Goal: Information Seeking & Learning: Check status

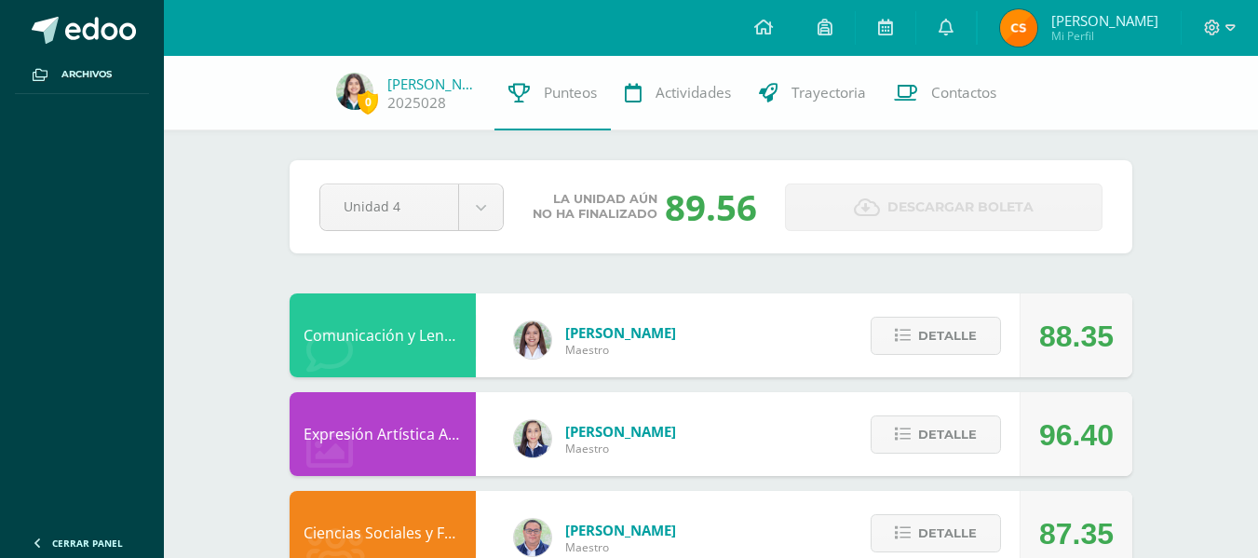
scroll to position [1239, 0]
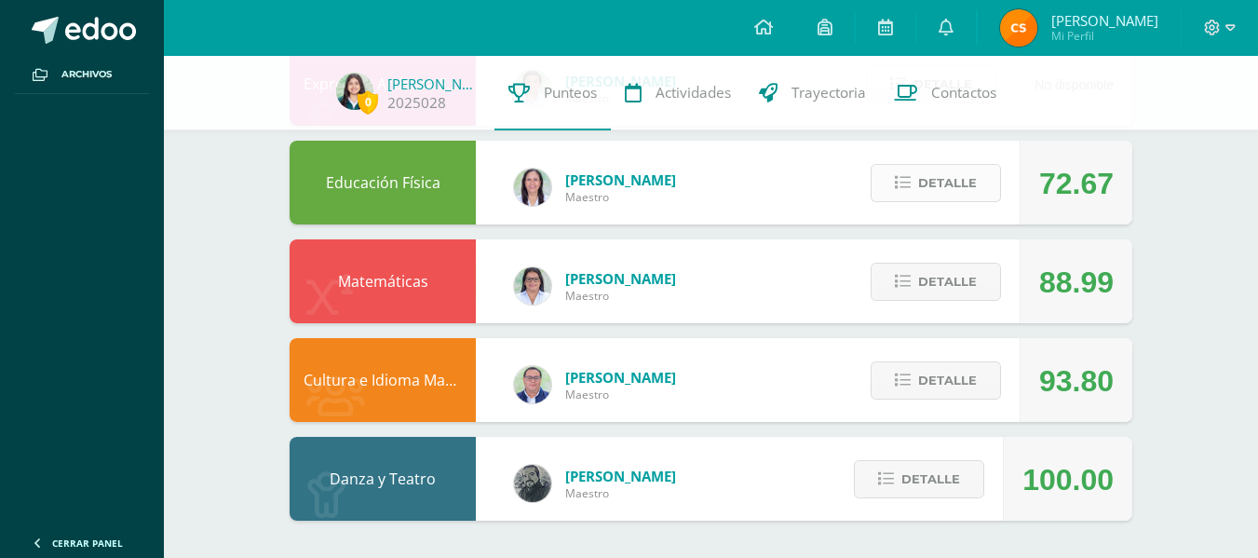
click at [945, 192] on span "Detalle" at bounding box center [947, 183] width 59 height 34
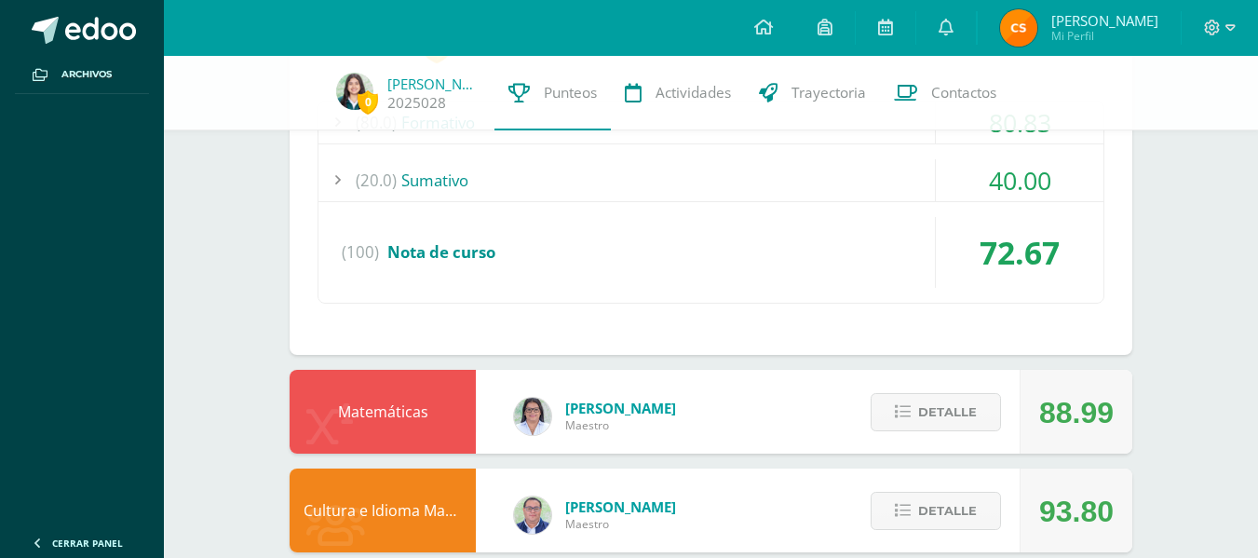
scroll to position [1489, 0]
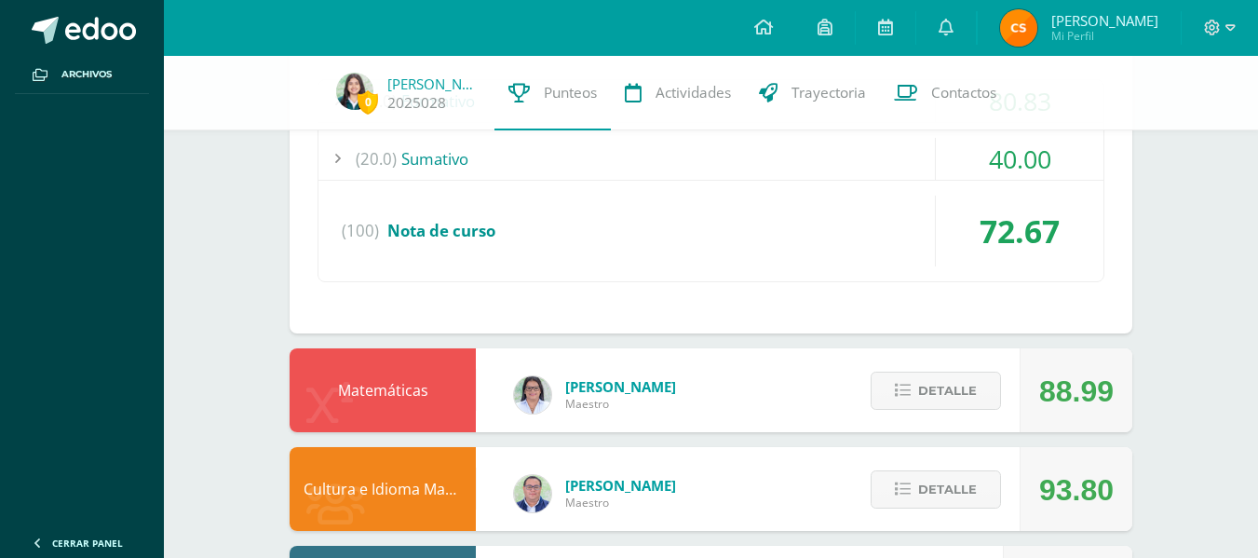
click at [898, 154] on div "(20.0) Sumativo" at bounding box center [711, 159] width 785 height 42
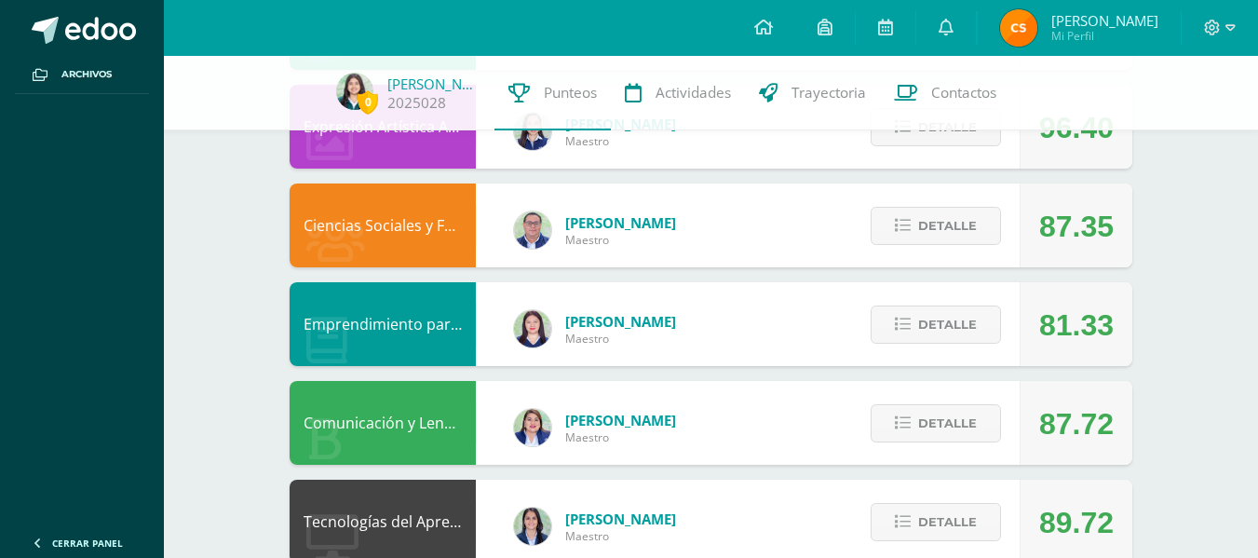
scroll to position [310, 0]
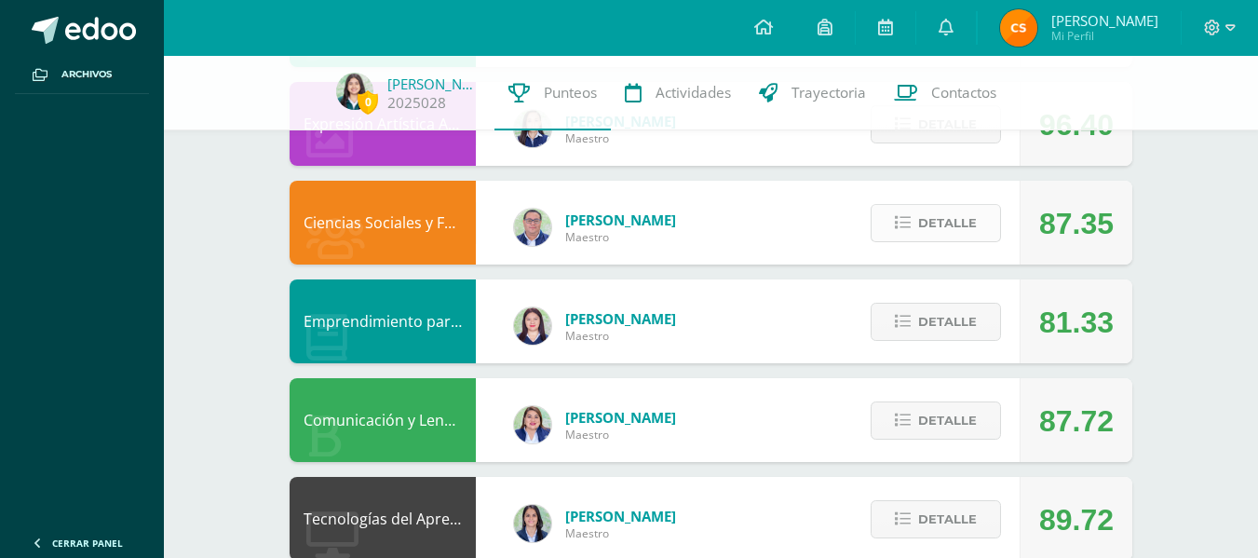
click at [910, 224] on icon at bounding box center [903, 223] width 16 height 16
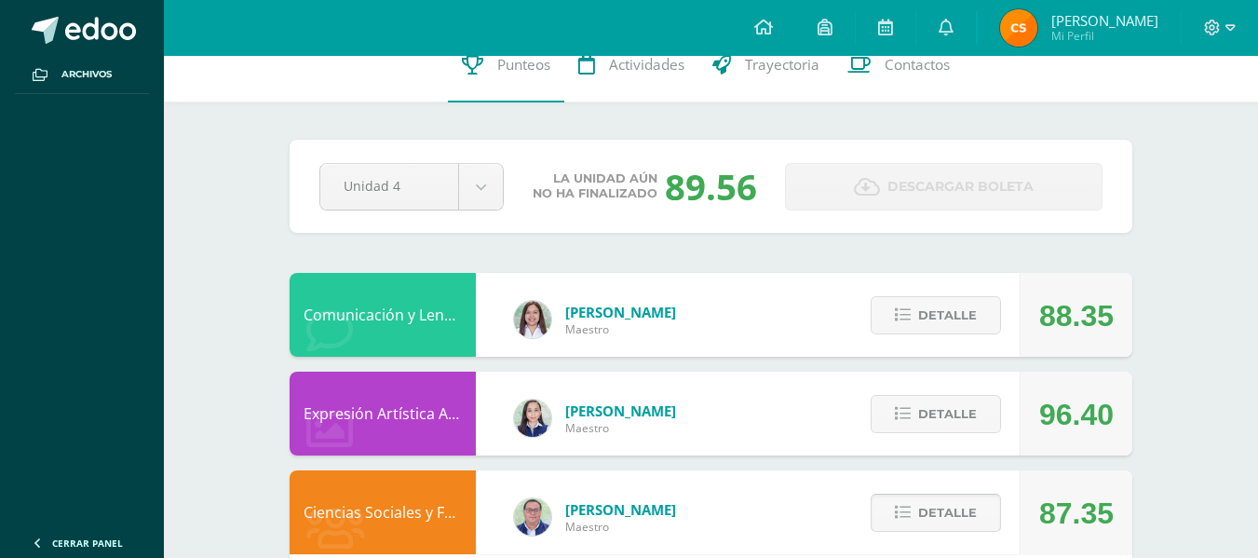
scroll to position [0, 0]
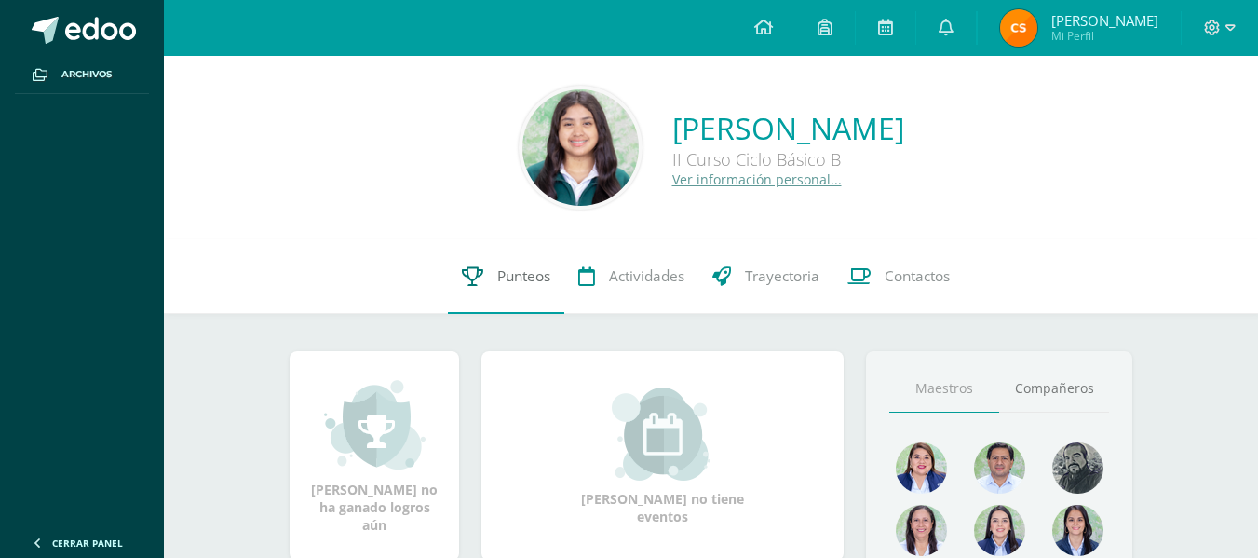
click at [469, 258] on link "Punteos" at bounding box center [506, 276] width 116 height 75
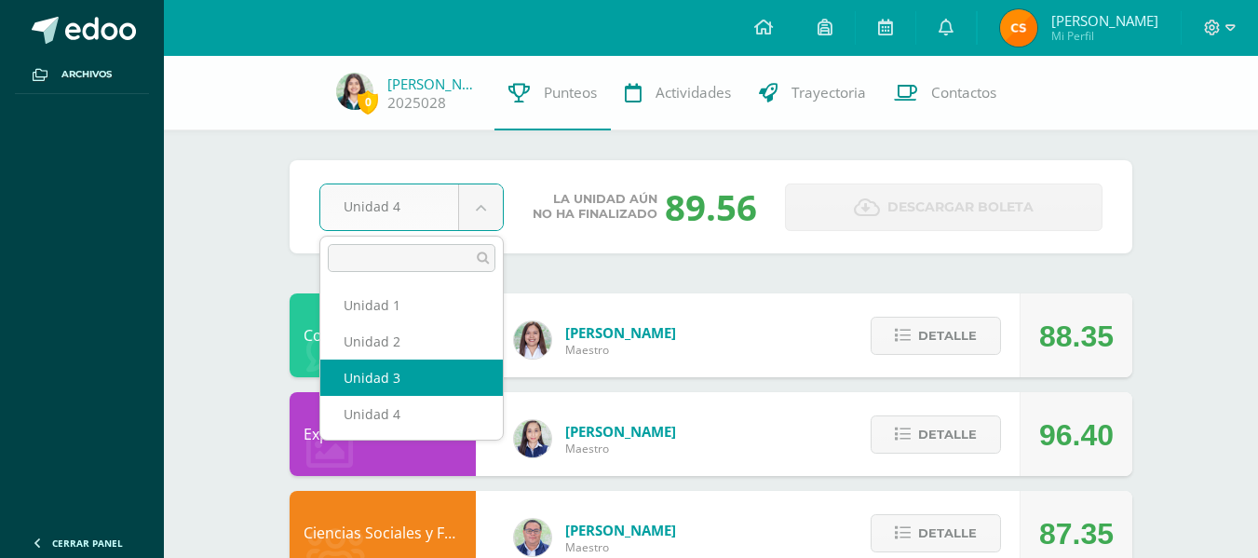
select select "Unidad 3"
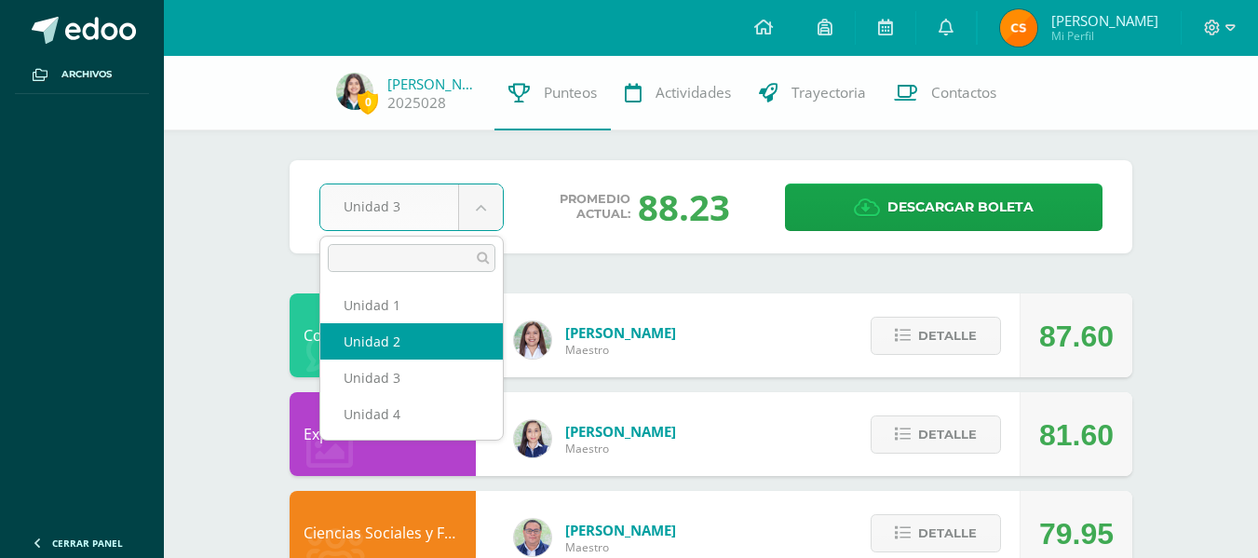
select select "Unidad 2"
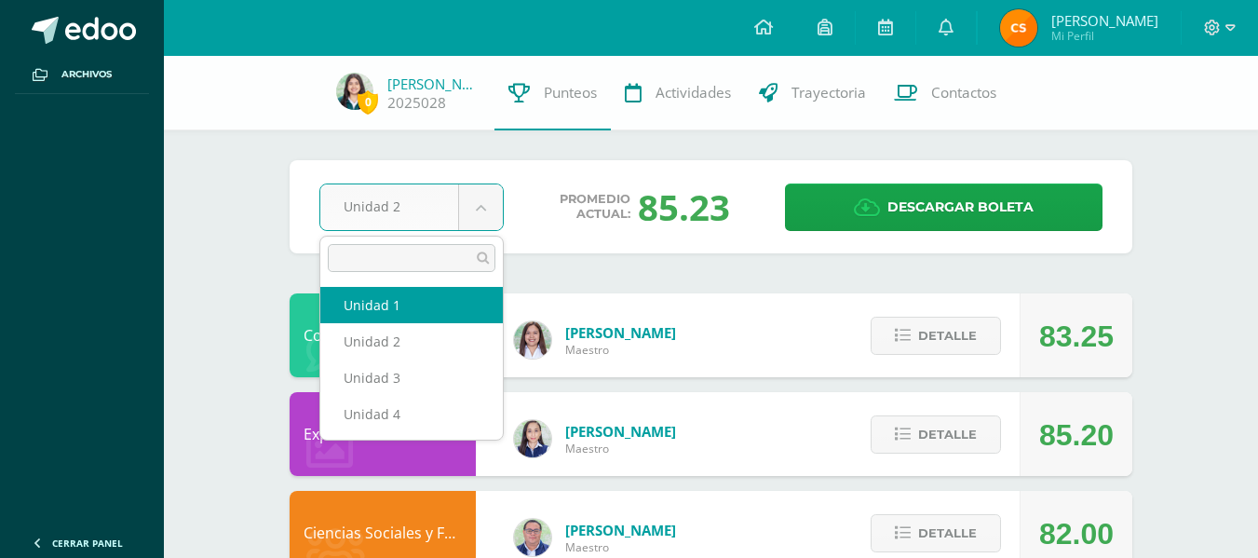
select select "Unidad 1"
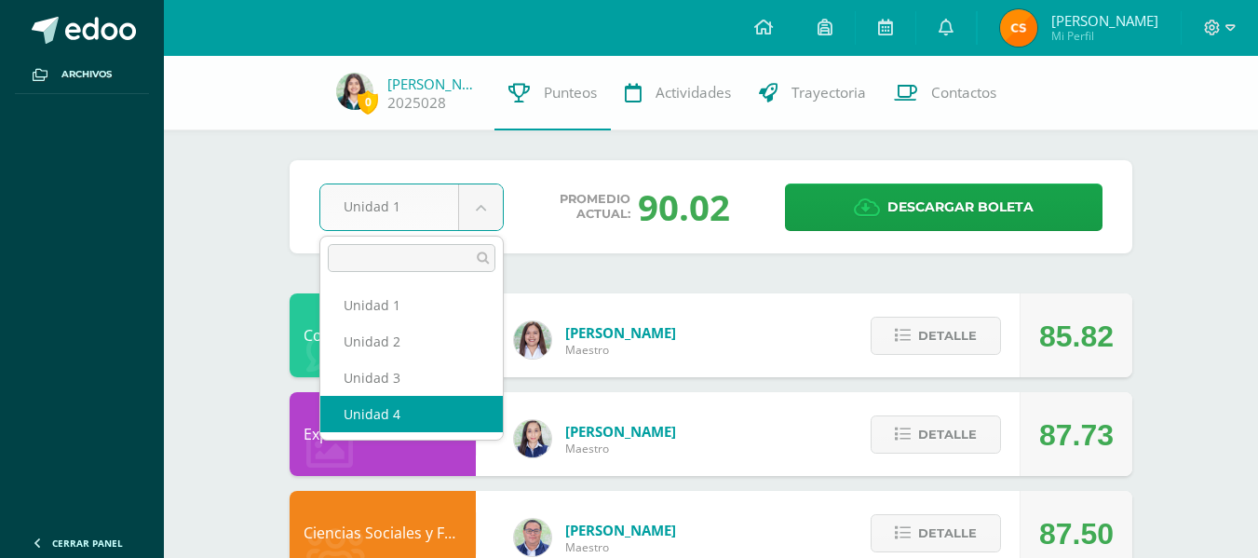
select select "Unidad 4"
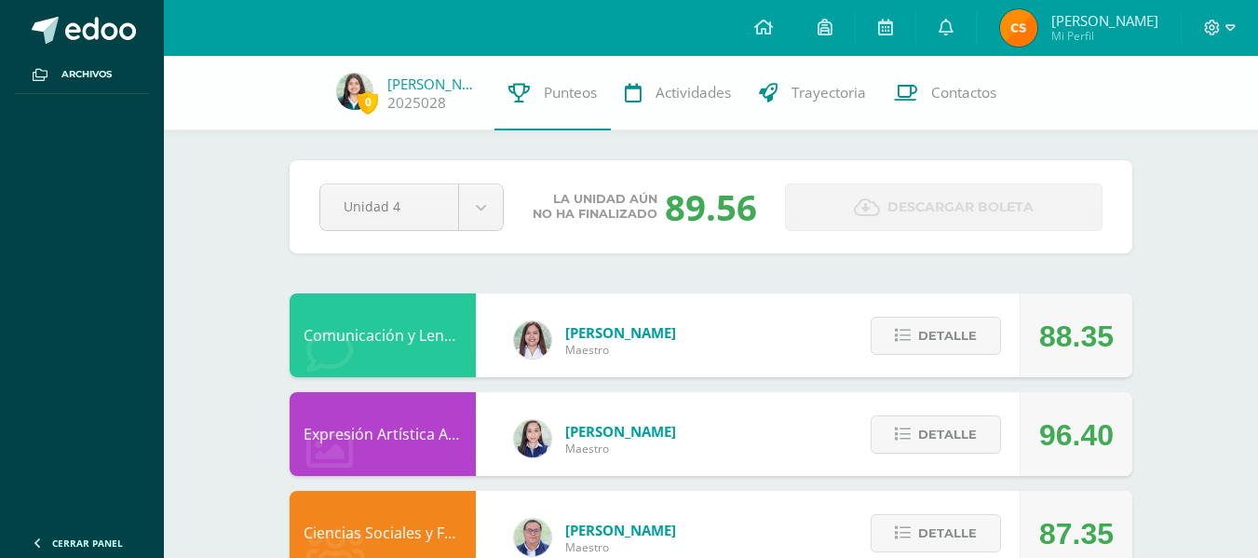
click at [435, 238] on div "Pendiente Unidad 4 Unidad 1 Unidad 2 Unidad 3 Unidad 4 La unidad aún no ha fina…" at bounding box center [711, 206] width 843 height 93
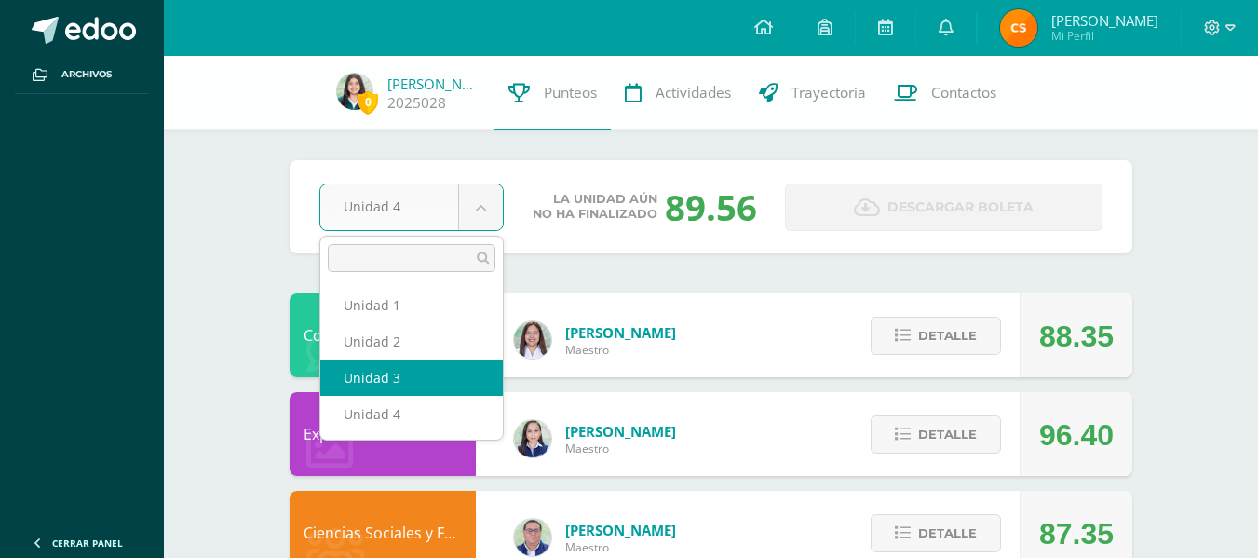
select select "Unidad 3"
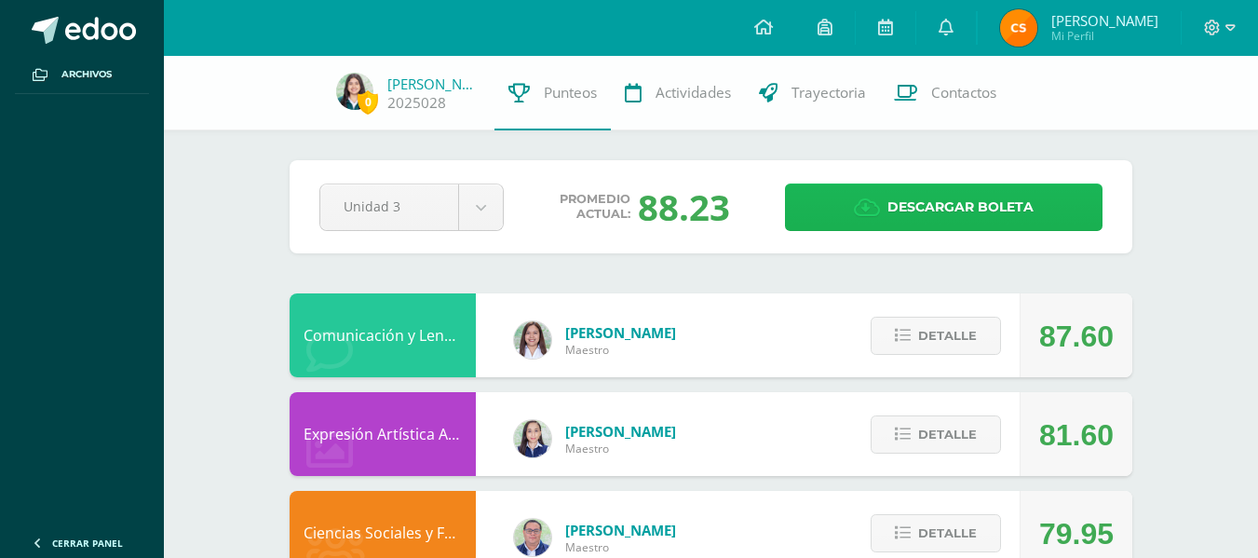
click at [1017, 196] on span "Descargar boleta" at bounding box center [961, 207] width 146 height 46
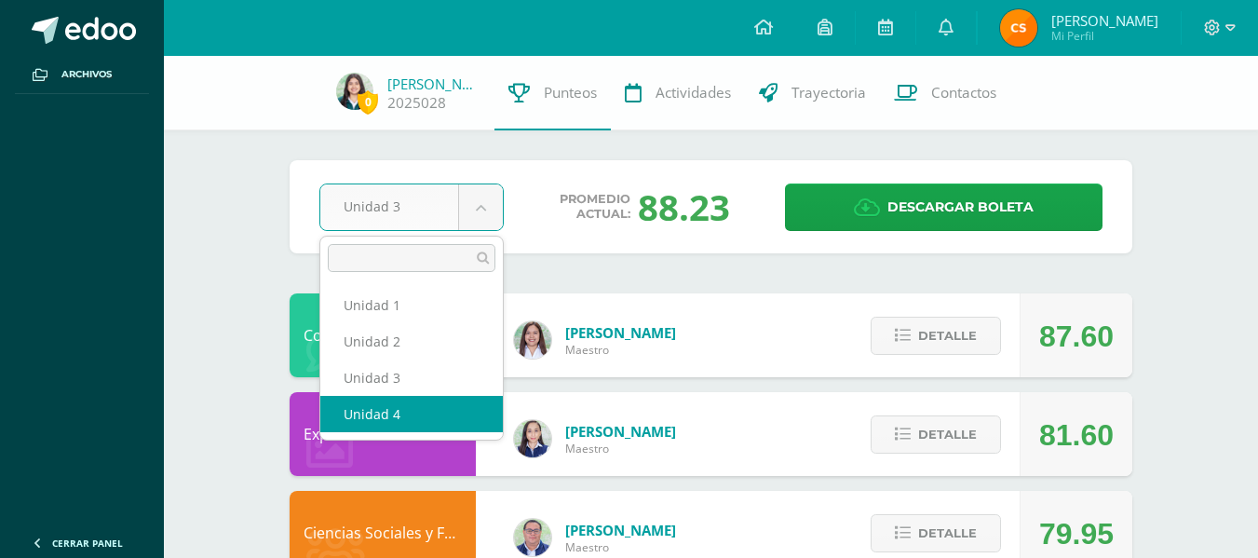
select select "Unidad 4"
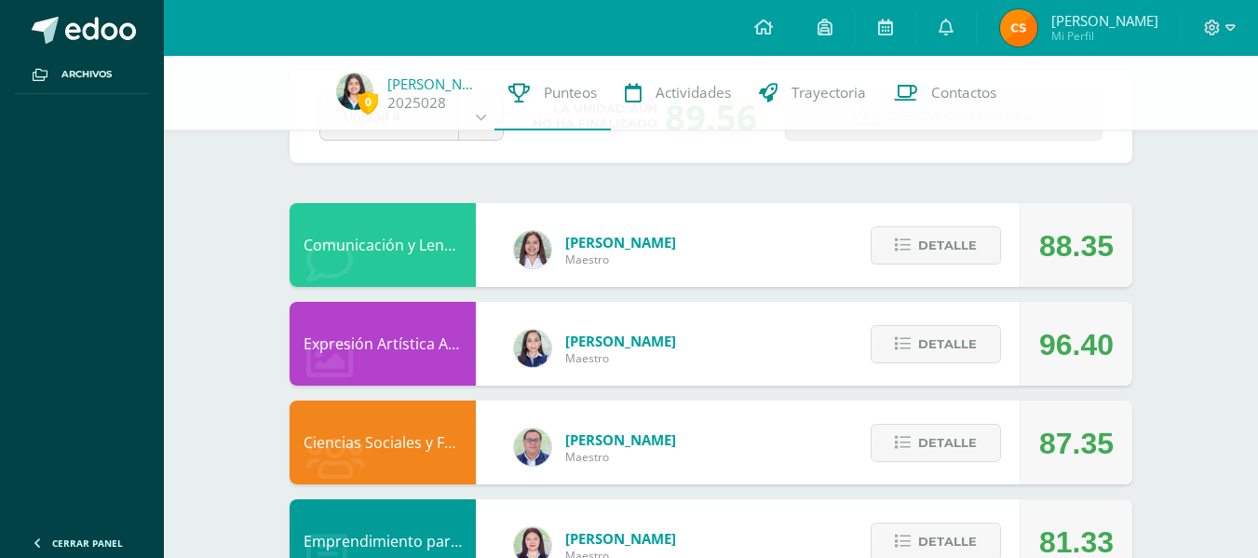
scroll to position [130, 0]
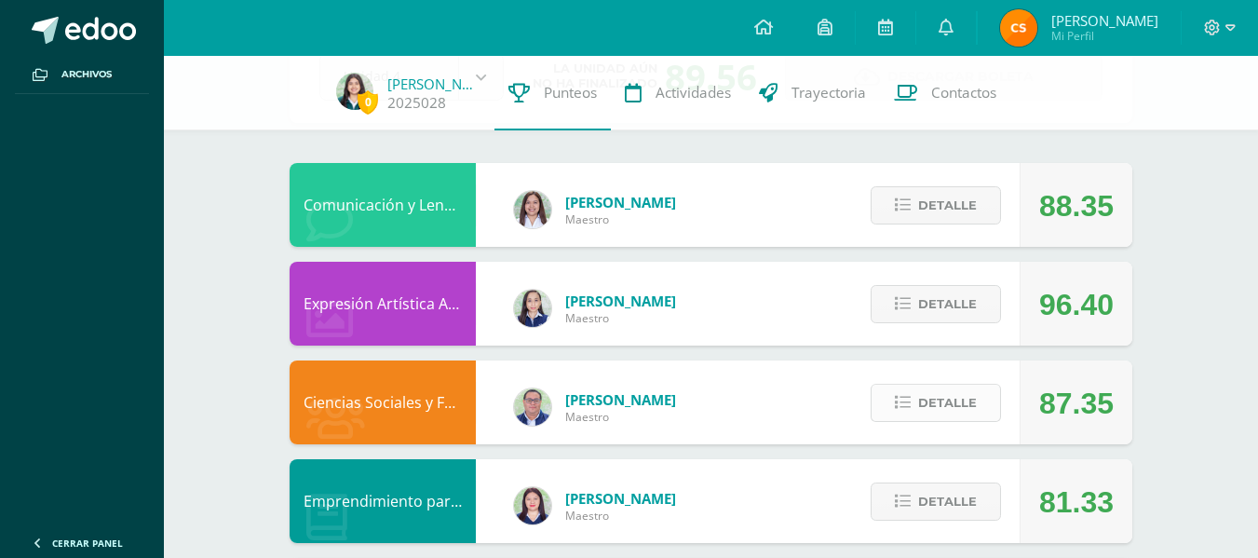
click at [894, 413] on button "Detalle" at bounding box center [936, 403] width 130 height 38
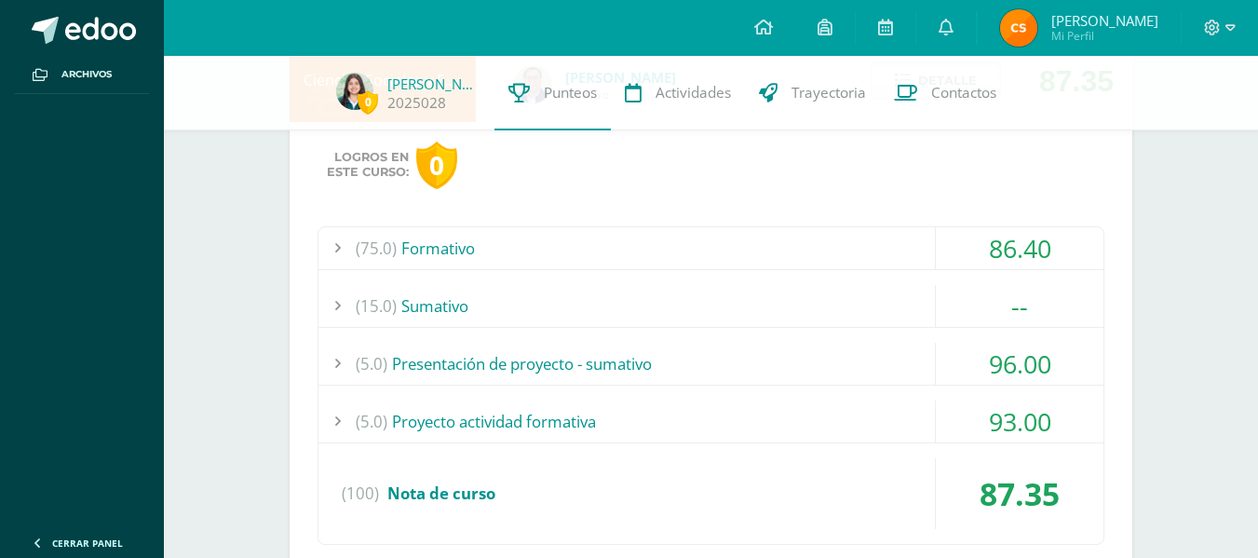
scroll to position [463, 0]
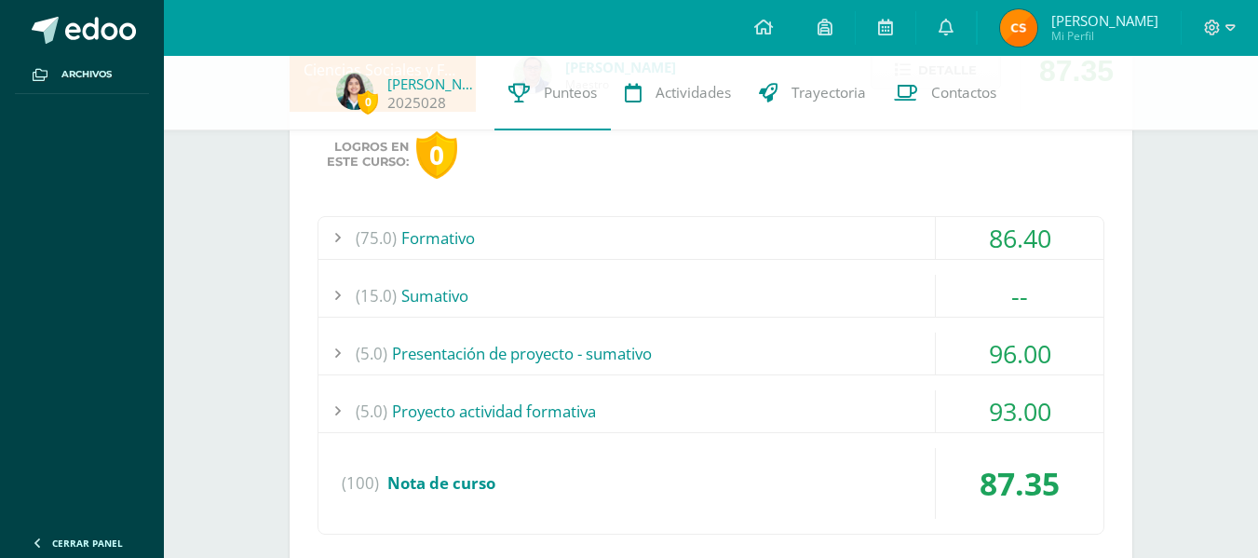
click at [783, 294] on div "(15.0) [GEOGRAPHIC_DATA]" at bounding box center [711, 296] width 785 height 42
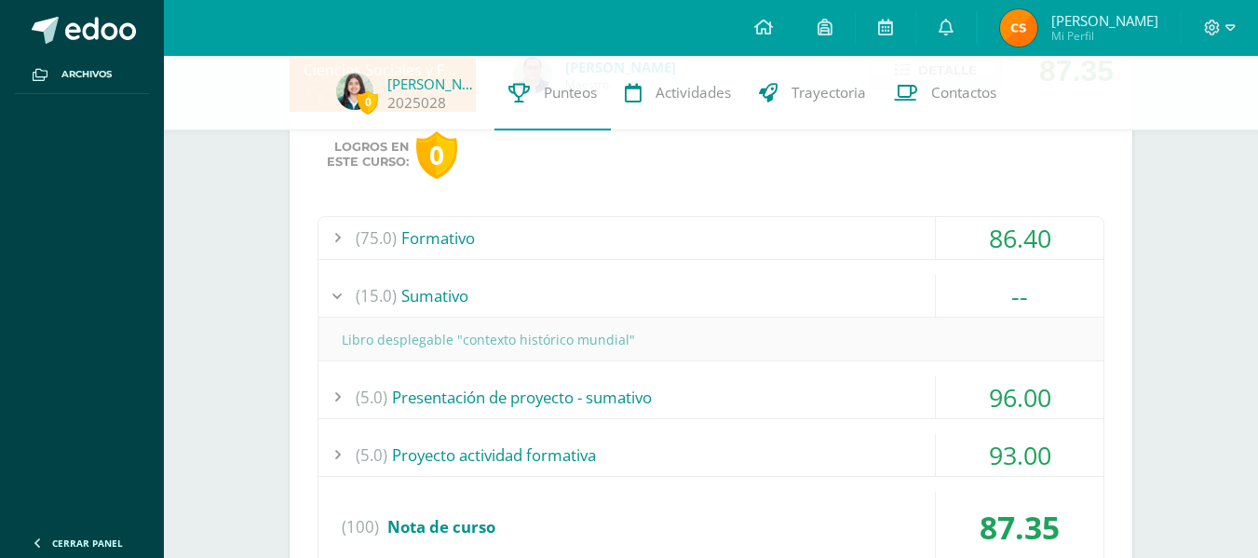
click at [783, 294] on div "(15.0) [GEOGRAPHIC_DATA]" at bounding box center [711, 296] width 785 height 42
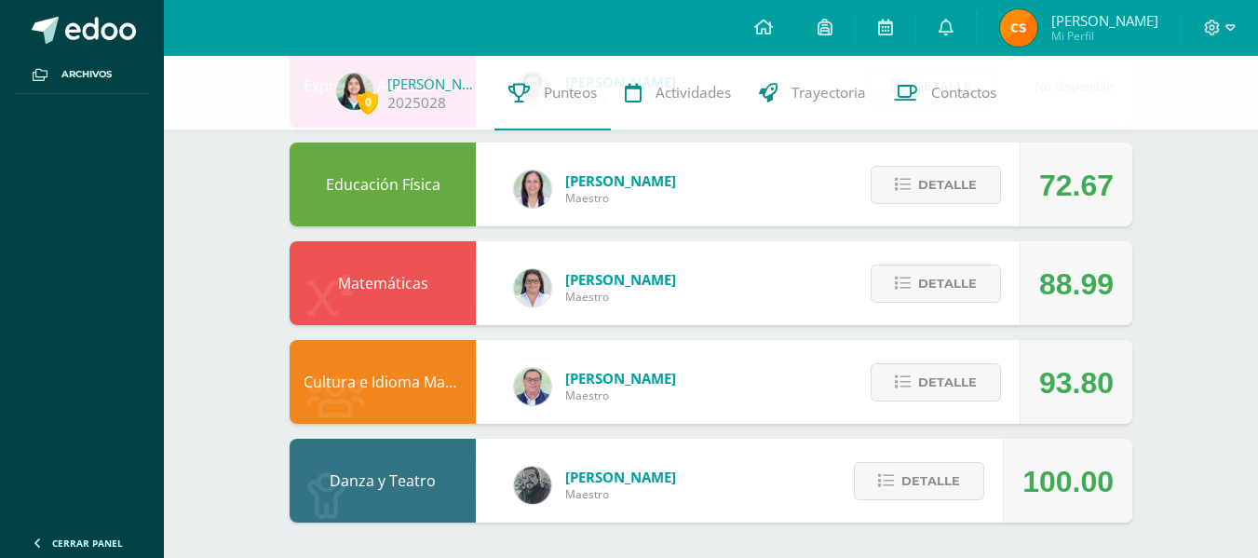
scroll to position [1713, 0]
